Goal: Task Accomplishment & Management: Manage account settings

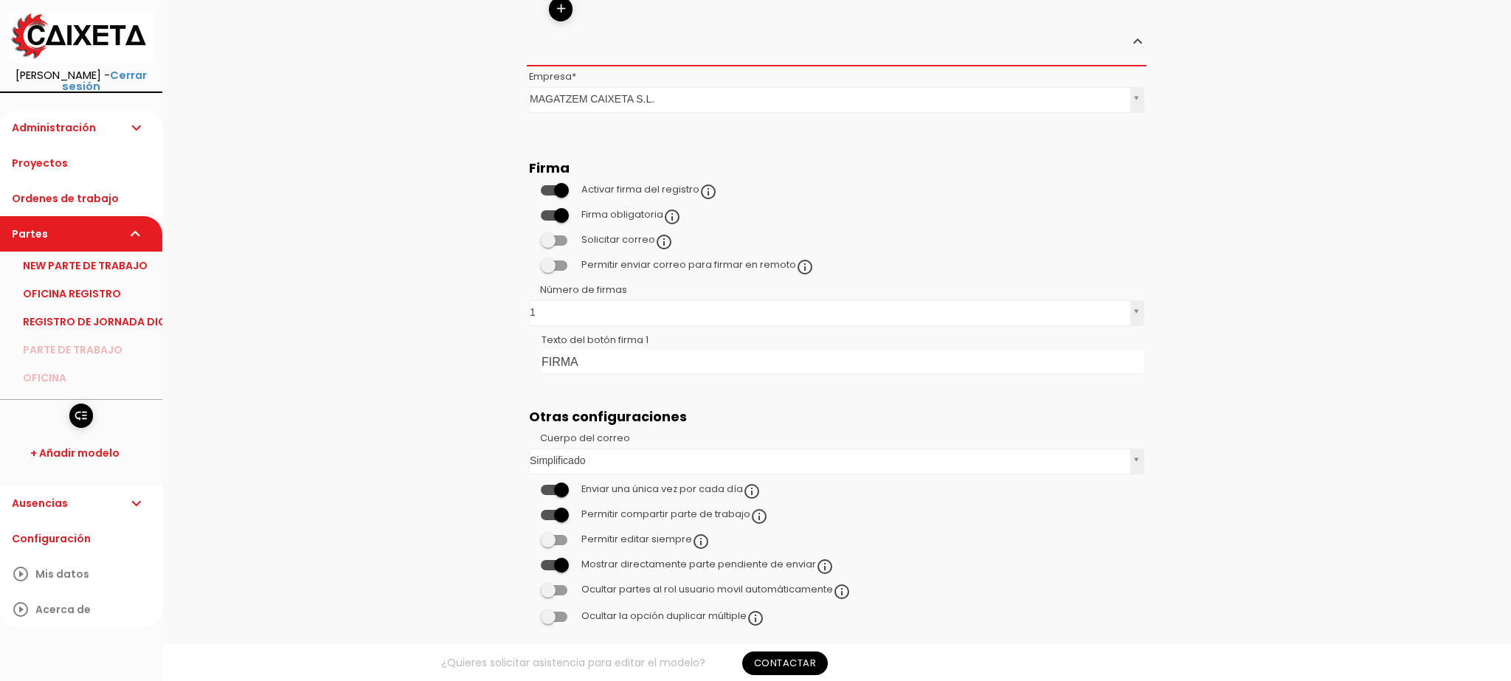
scroll to position [1060, 0]
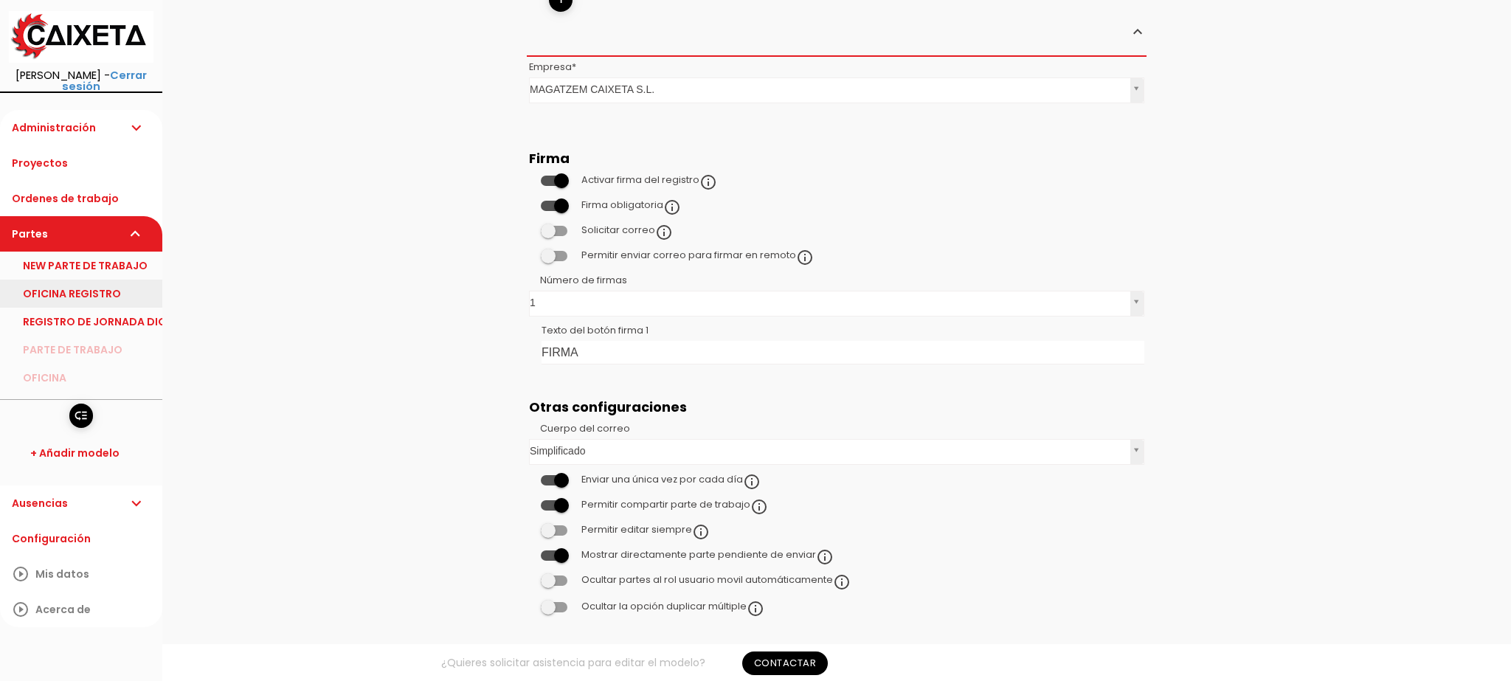
click at [56, 280] on link "OFICINA REGISTRO" at bounding box center [81, 294] width 162 height 28
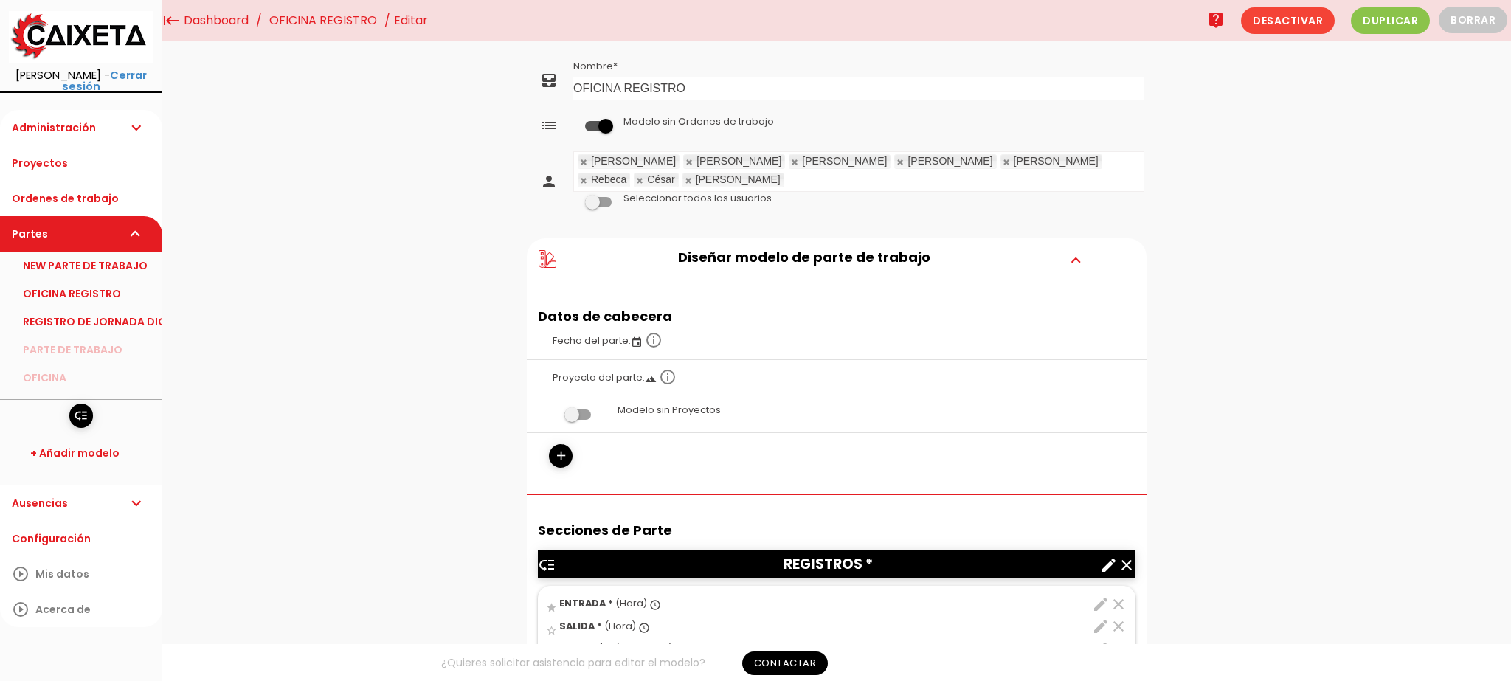
click at [104, 288] on link "OFICINA REGISTRO" at bounding box center [81, 294] width 162 height 28
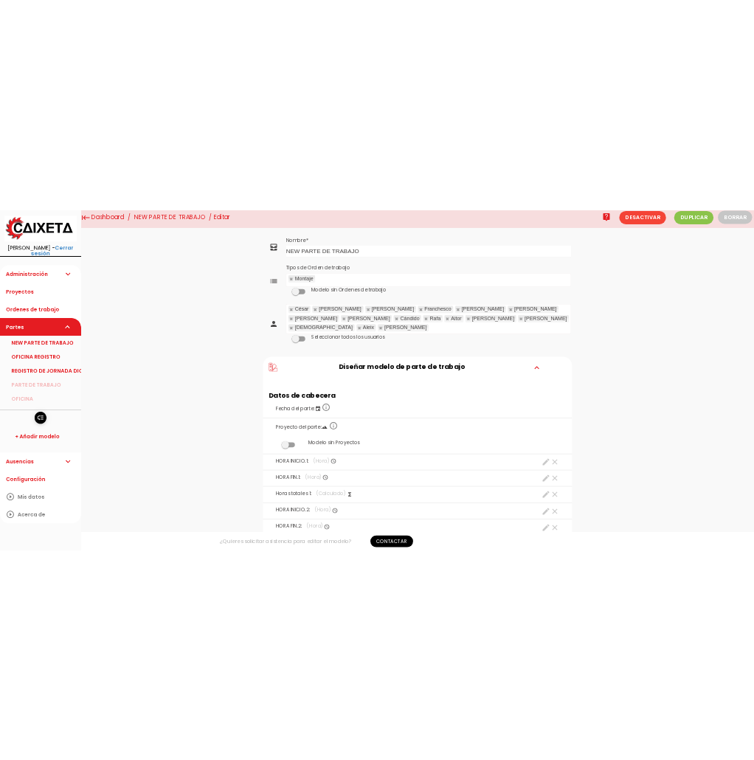
scroll to position [7, 0]
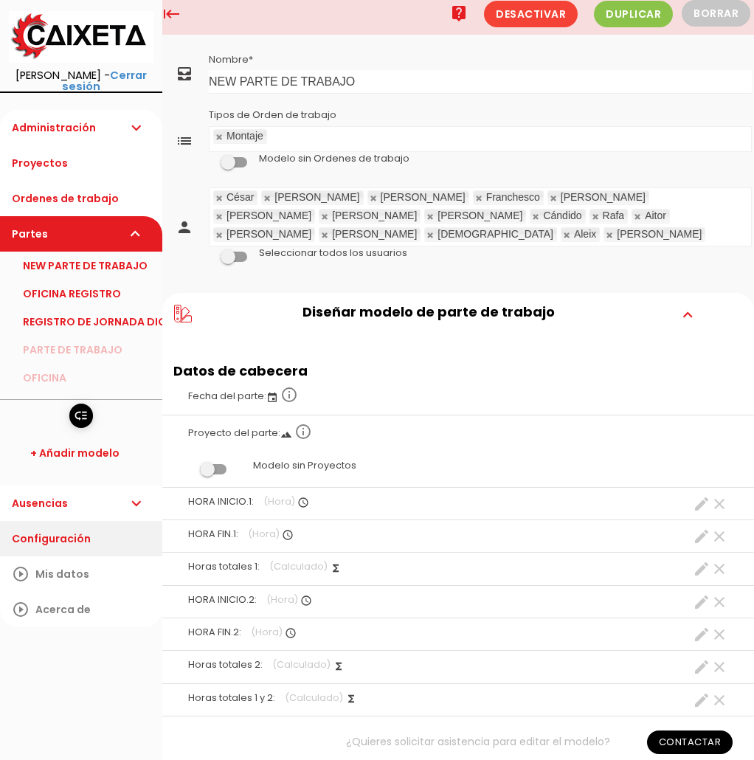
click at [61, 523] on link "Configuración" at bounding box center [81, 538] width 162 height 35
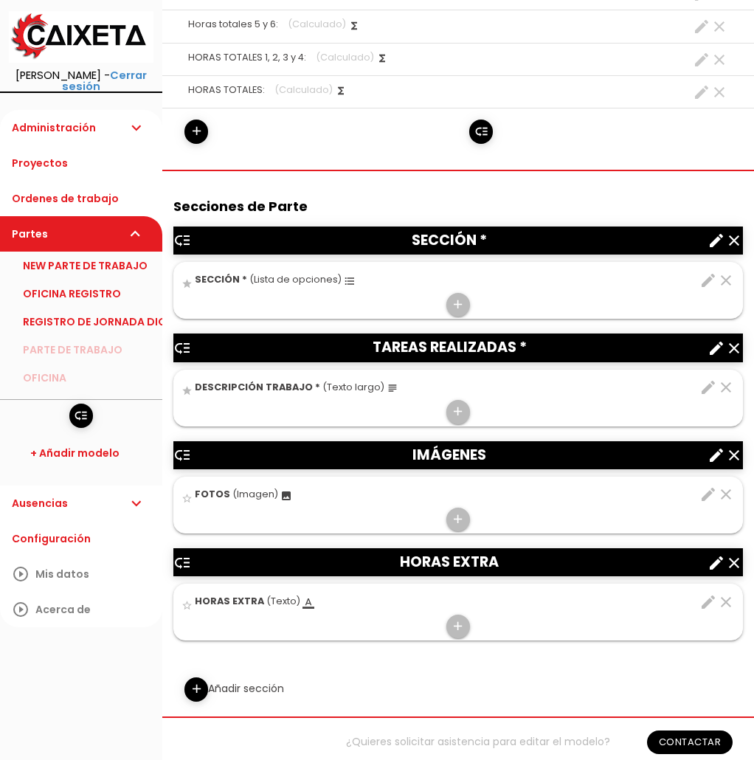
scroll to position [1135, 0]
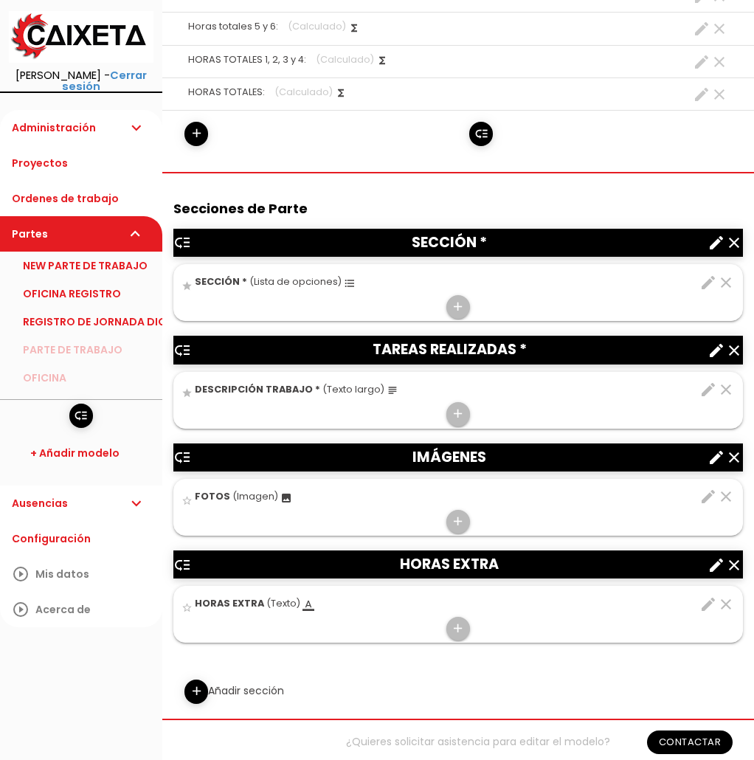
click at [717, 449] on icon "create" at bounding box center [717, 458] width 18 height 18
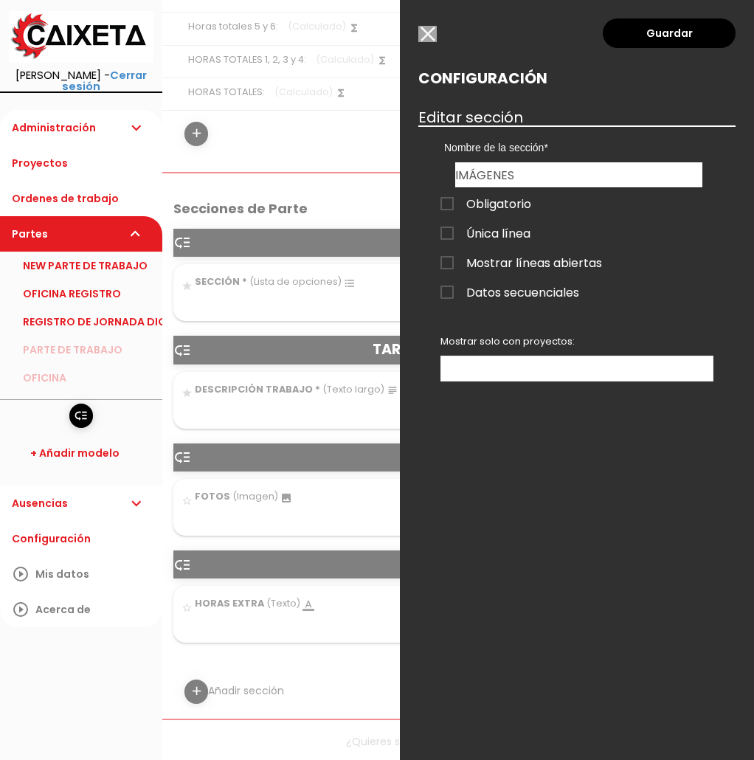
click at [289, 480] on div at bounding box center [377, 285] width 754 height 950
click at [424, 33] on input "button" at bounding box center [427, 34] width 18 height 16
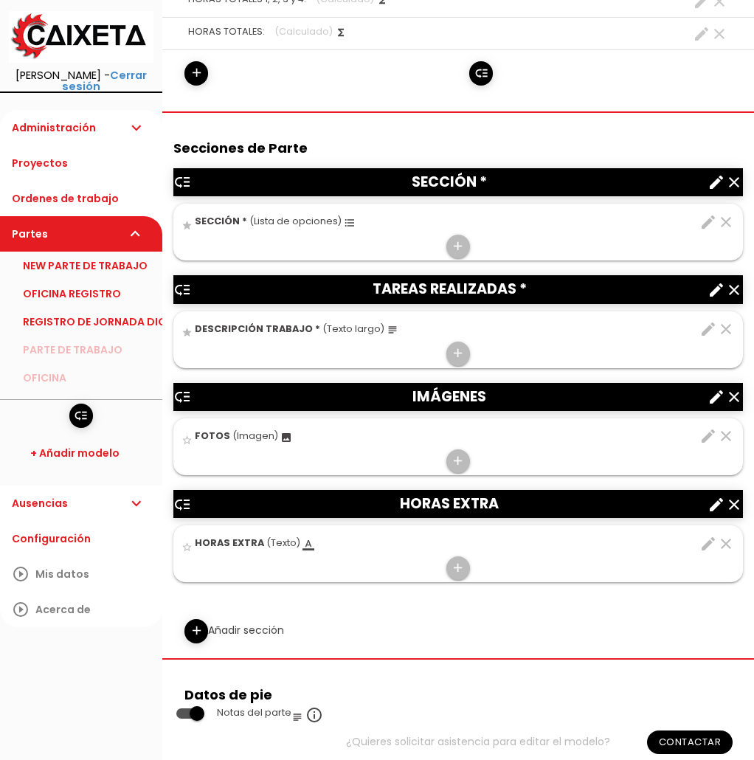
scroll to position [1198, 0]
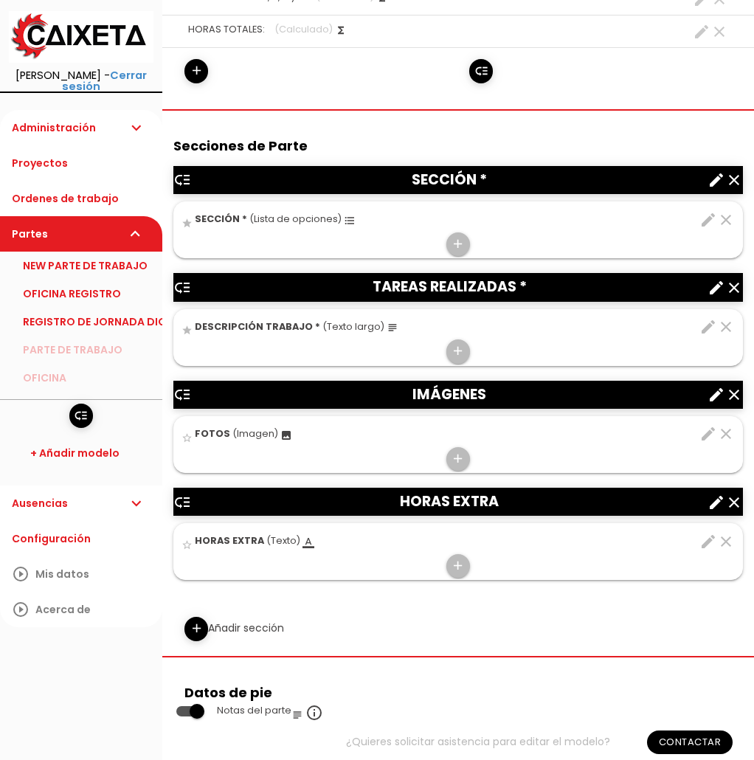
click at [715, 494] on icon "create" at bounding box center [717, 503] width 18 height 18
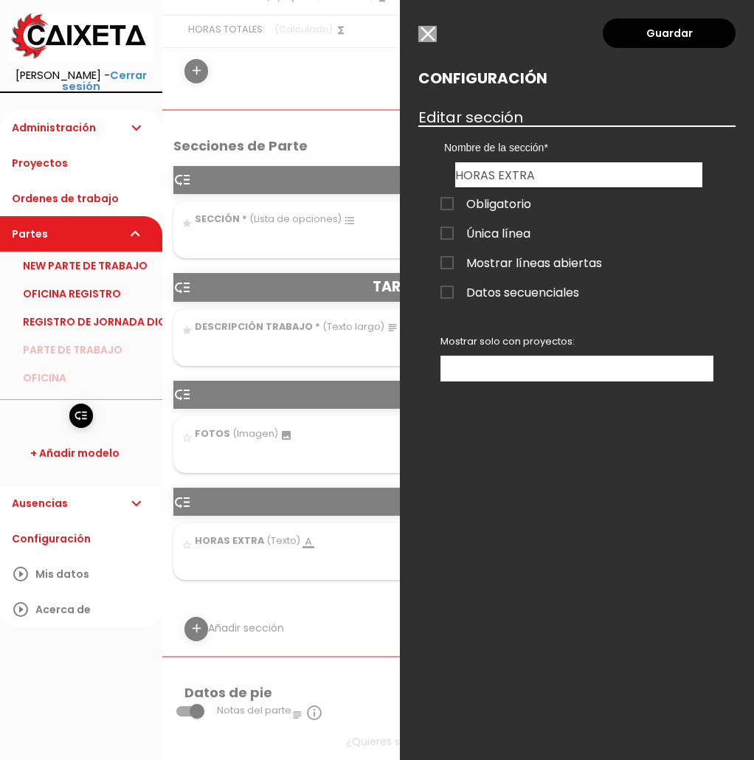
click at [336, 567] on div at bounding box center [377, 285] width 754 height 950
click at [433, 33] on input "button" at bounding box center [427, 34] width 18 height 16
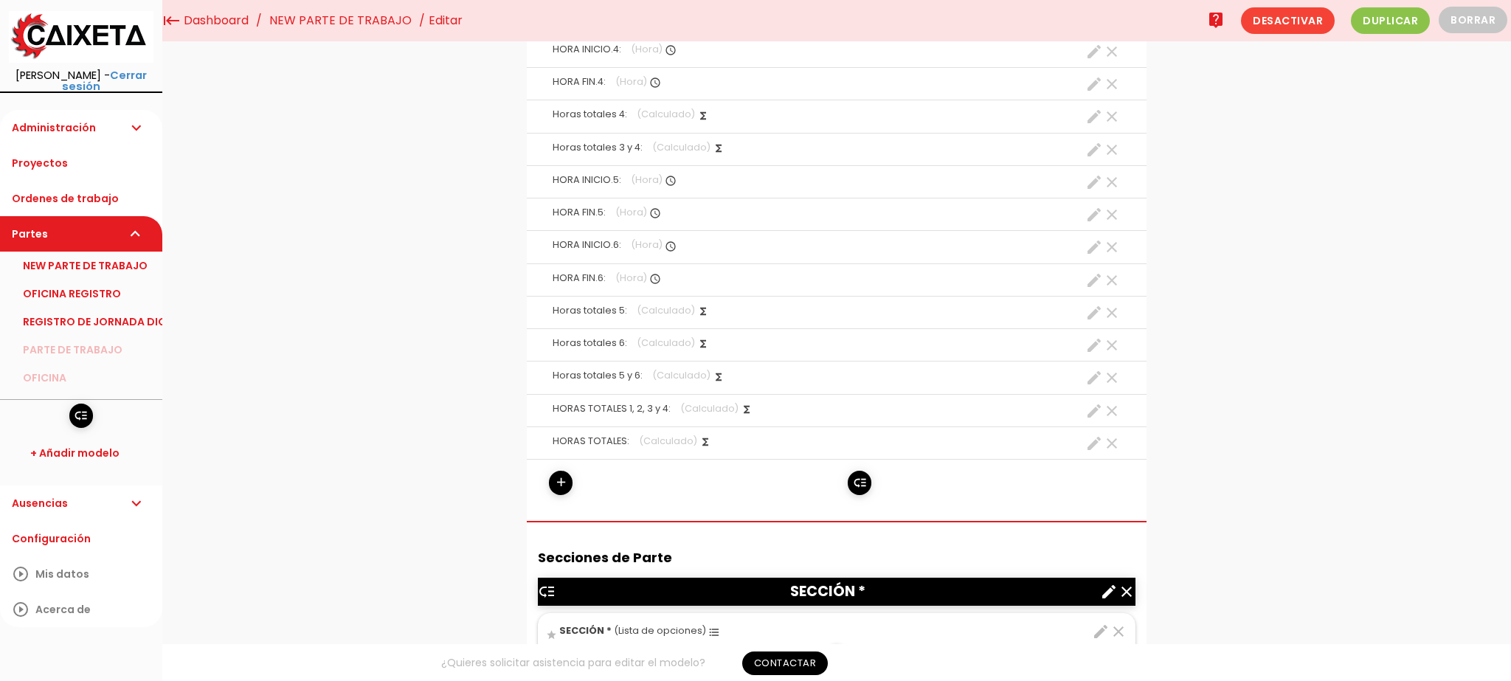
scroll to position [0, 0]
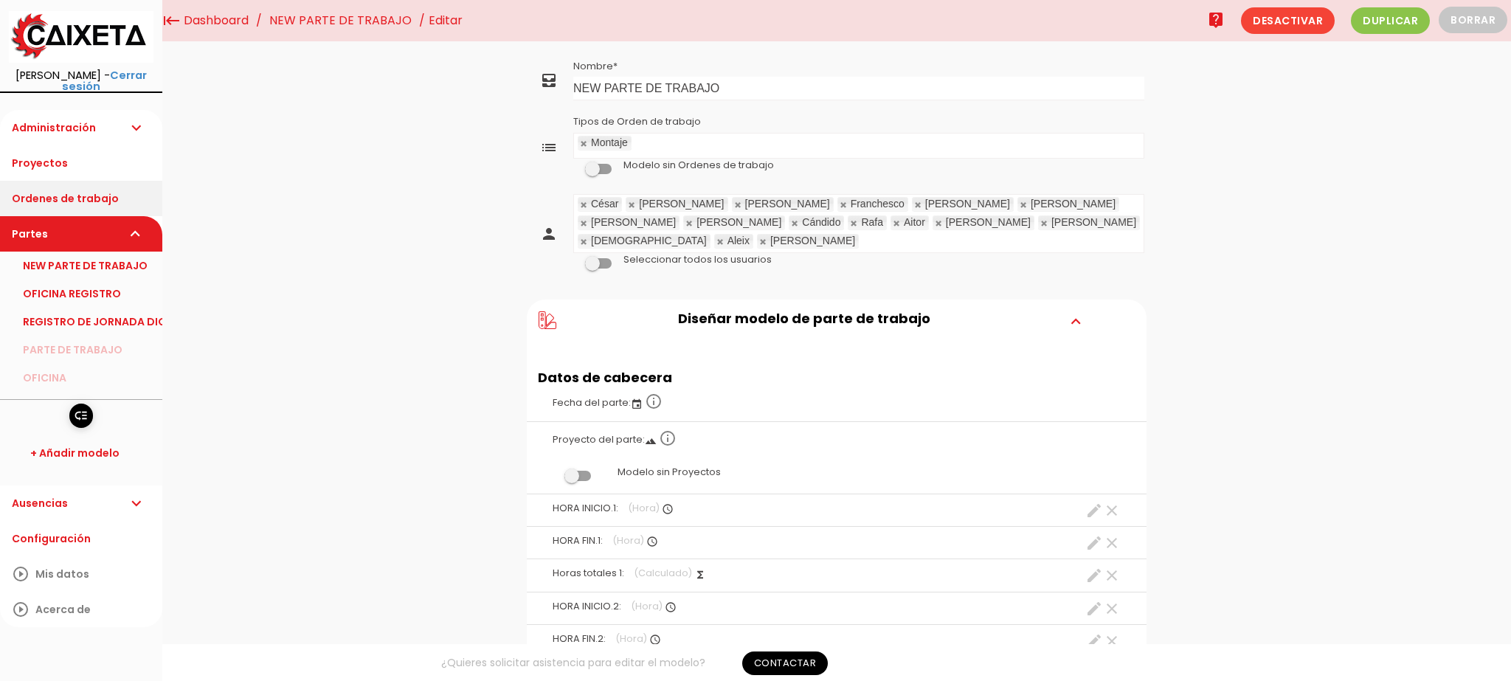
click at [79, 181] on link "Ordenes de trabajo" at bounding box center [81, 198] width 162 height 35
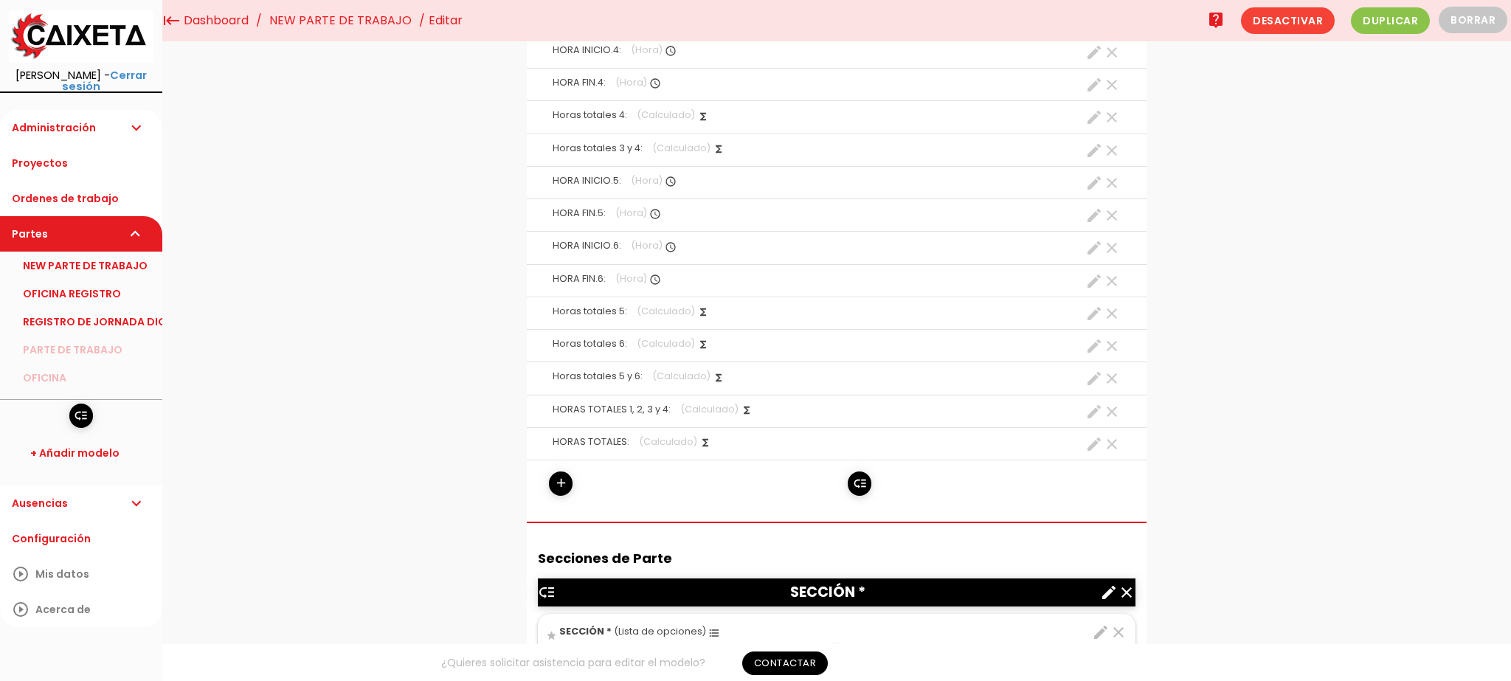
scroll to position [542, 0]
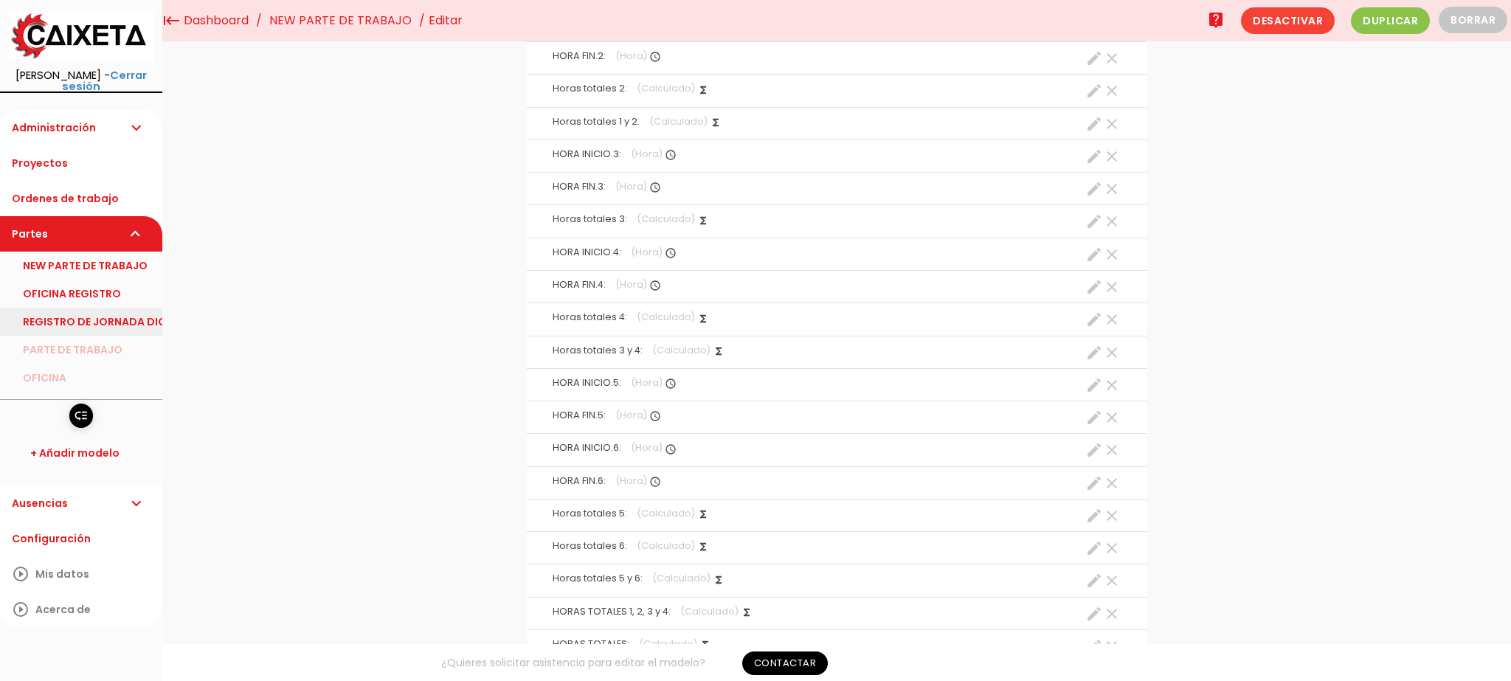
click at [108, 308] on link "REGISTRO DE JORNADA DIGITAL" at bounding box center [81, 322] width 162 height 28
